Goal: Book appointment/travel/reservation

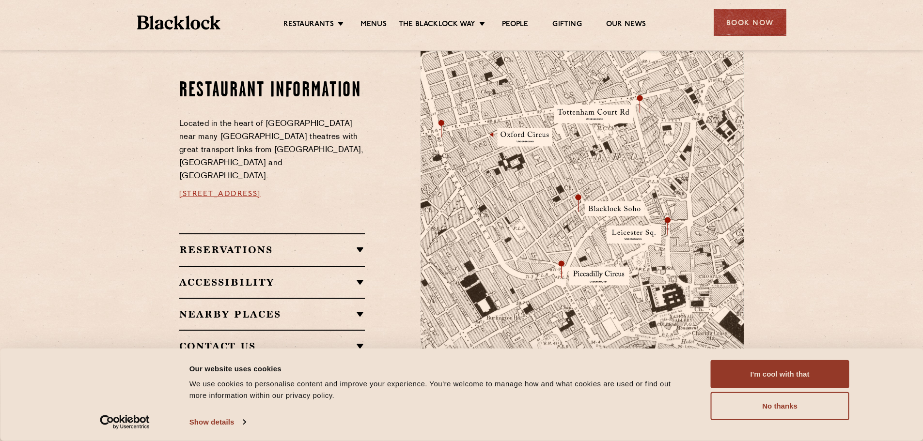
scroll to position [533, 0]
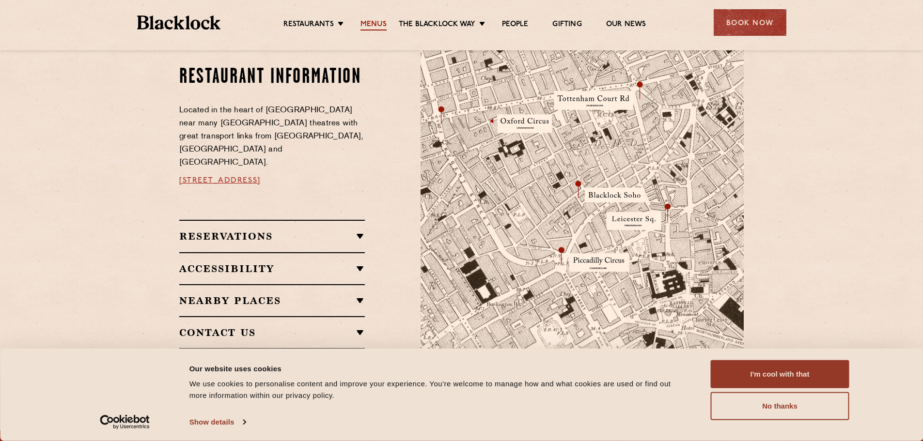
click at [382, 24] on link "Menus" at bounding box center [374, 25] width 26 height 11
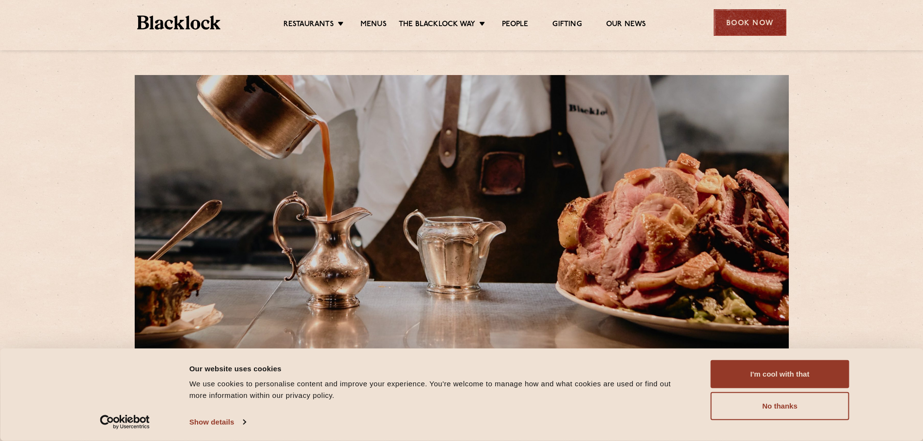
click at [748, 24] on div "Book Now" at bounding box center [750, 22] width 73 height 27
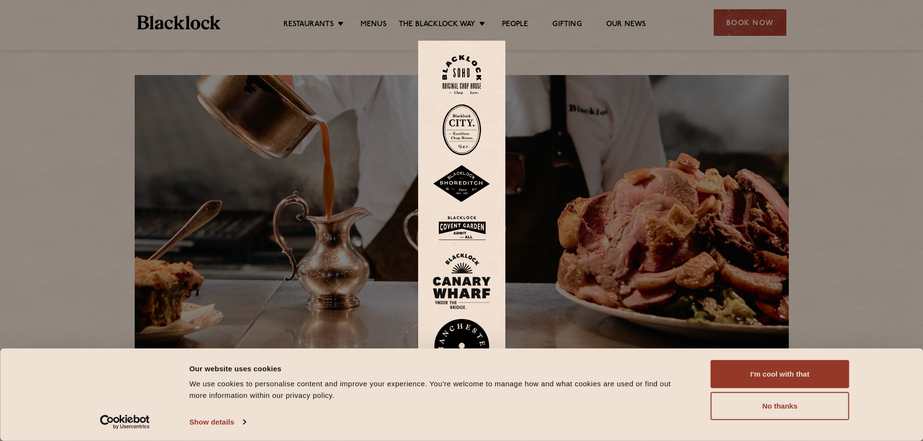
click at [463, 71] on img at bounding box center [461, 74] width 39 height 39
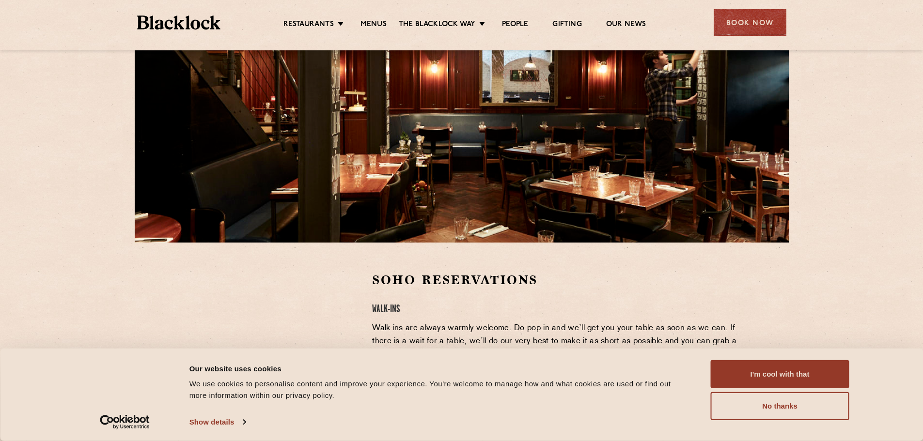
scroll to position [242, 0]
